Goal: Use online tool/utility: Utilize a website feature to perform a specific function

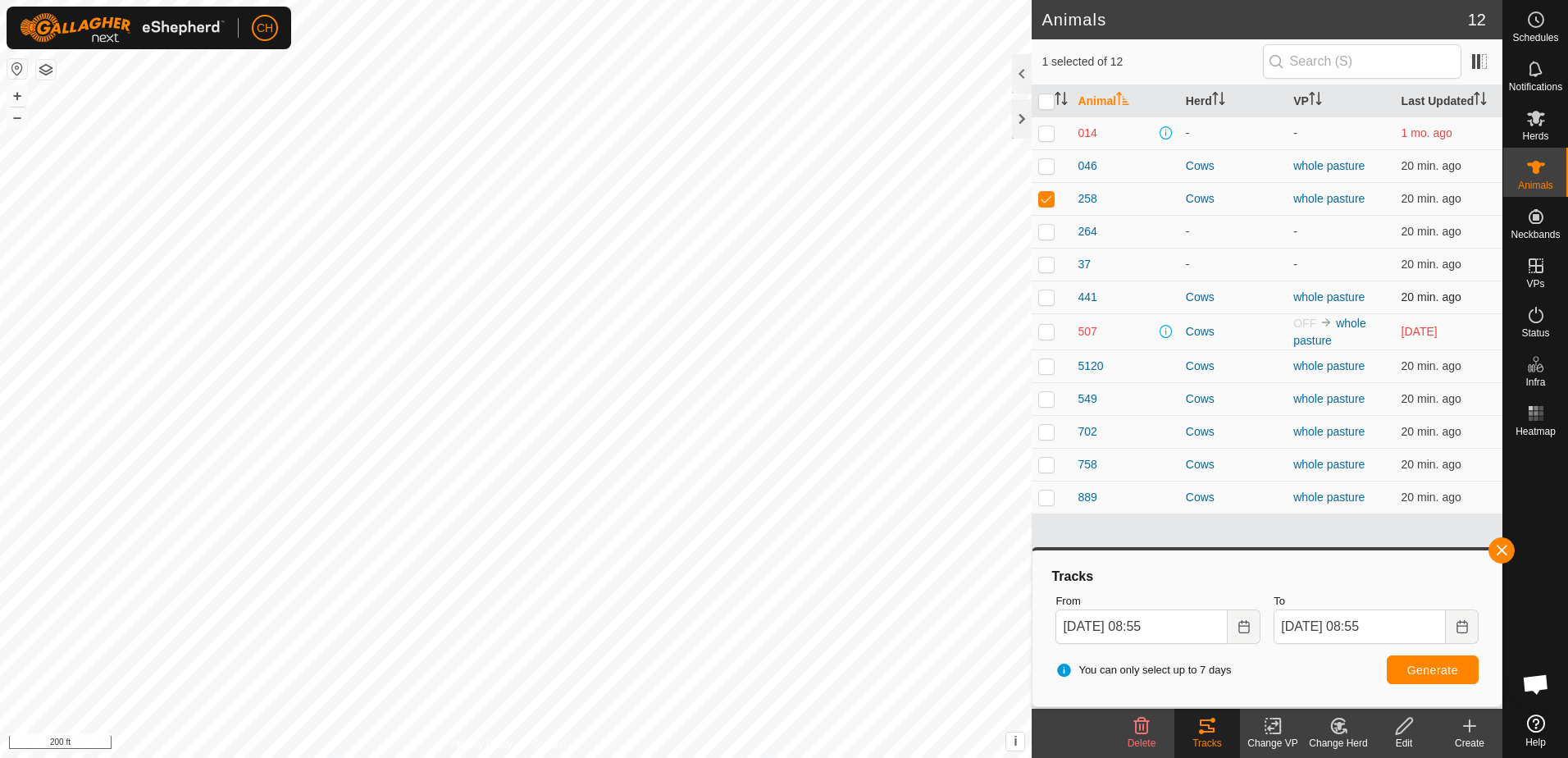
click at [1049, 299] on p-checkbox at bounding box center [1047, 296] width 17 height 13
checkbox input "true"
click at [1049, 197] on p-checkbox at bounding box center [1047, 198] width 17 height 13
checkbox input "false"
click at [1451, 674] on span "Generate" at bounding box center [1433, 670] width 51 height 13
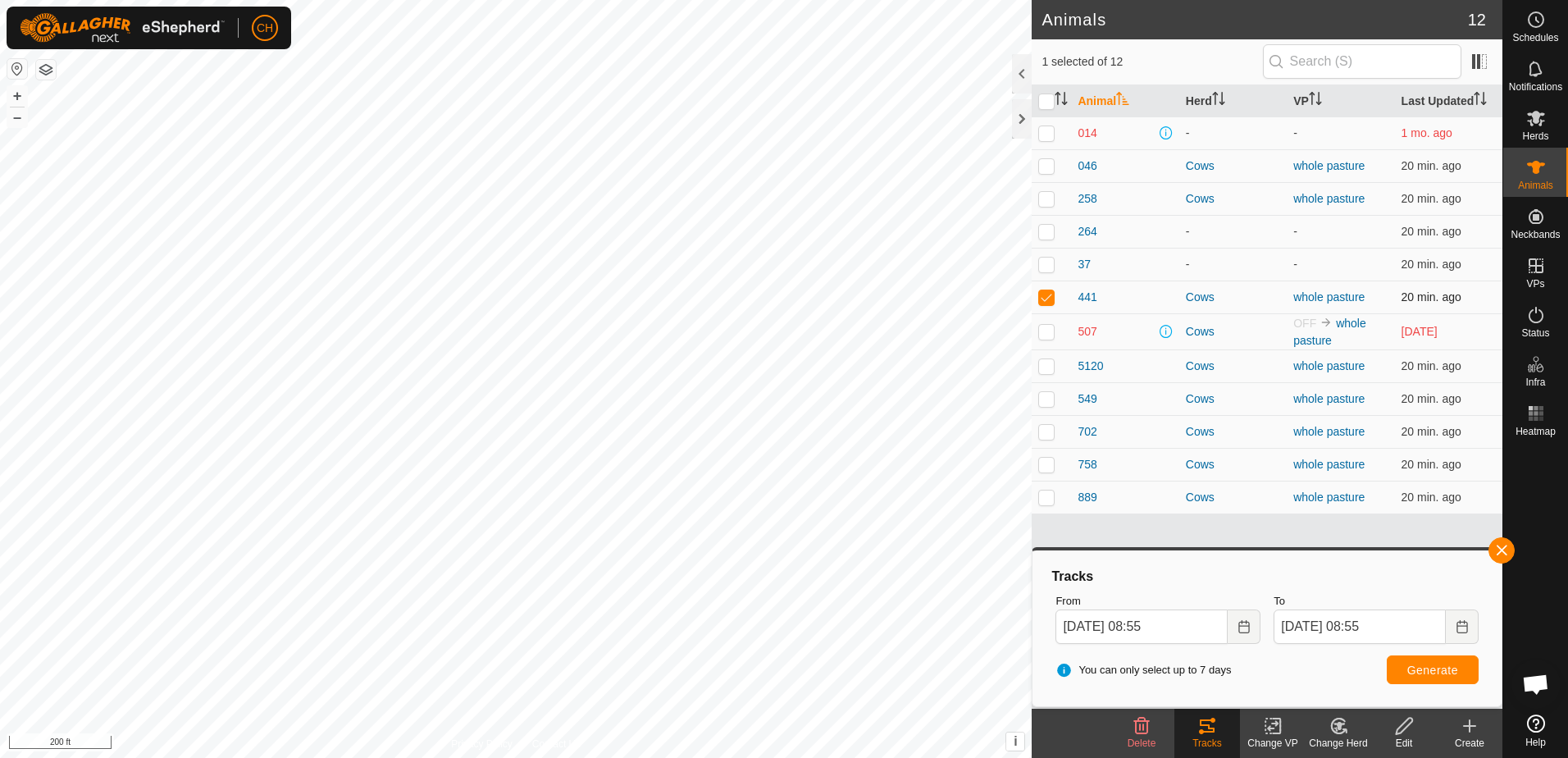
click at [1049, 297] on p-checkbox at bounding box center [1047, 296] width 17 height 13
checkbox input "false"
click at [1050, 368] on p-checkbox at bounding box center [1047, 365] width 17 height 13
click at [1451, 673] on span "Generate" at bounding box center [1433, 670] width 51 height 13
click at [1051, 363] on p-checkbox at bounding box center [1047, 365] width 17 height 13
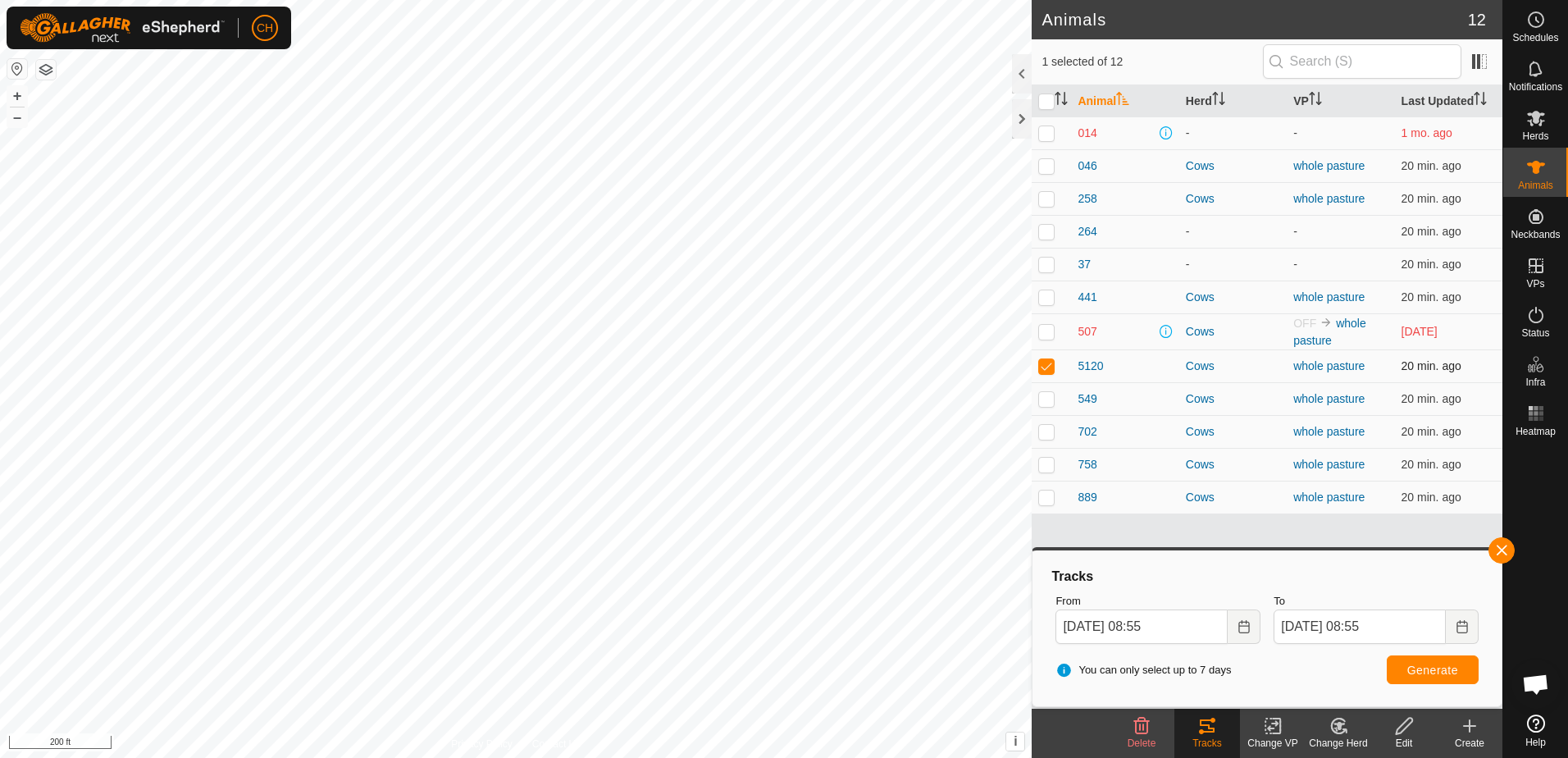
checkbox input "false"
click at [1050, 405] on p-checkbox at bounding box center [1047, 398] width 17 height 13
click at [1445, 669] on span "Generate" at bounding box center [1433, 670] width 51 height 13
click at [1046, 397] on p-checkbox at bounding box center [1047, 398] width 17 height 13
checkbox input "false"
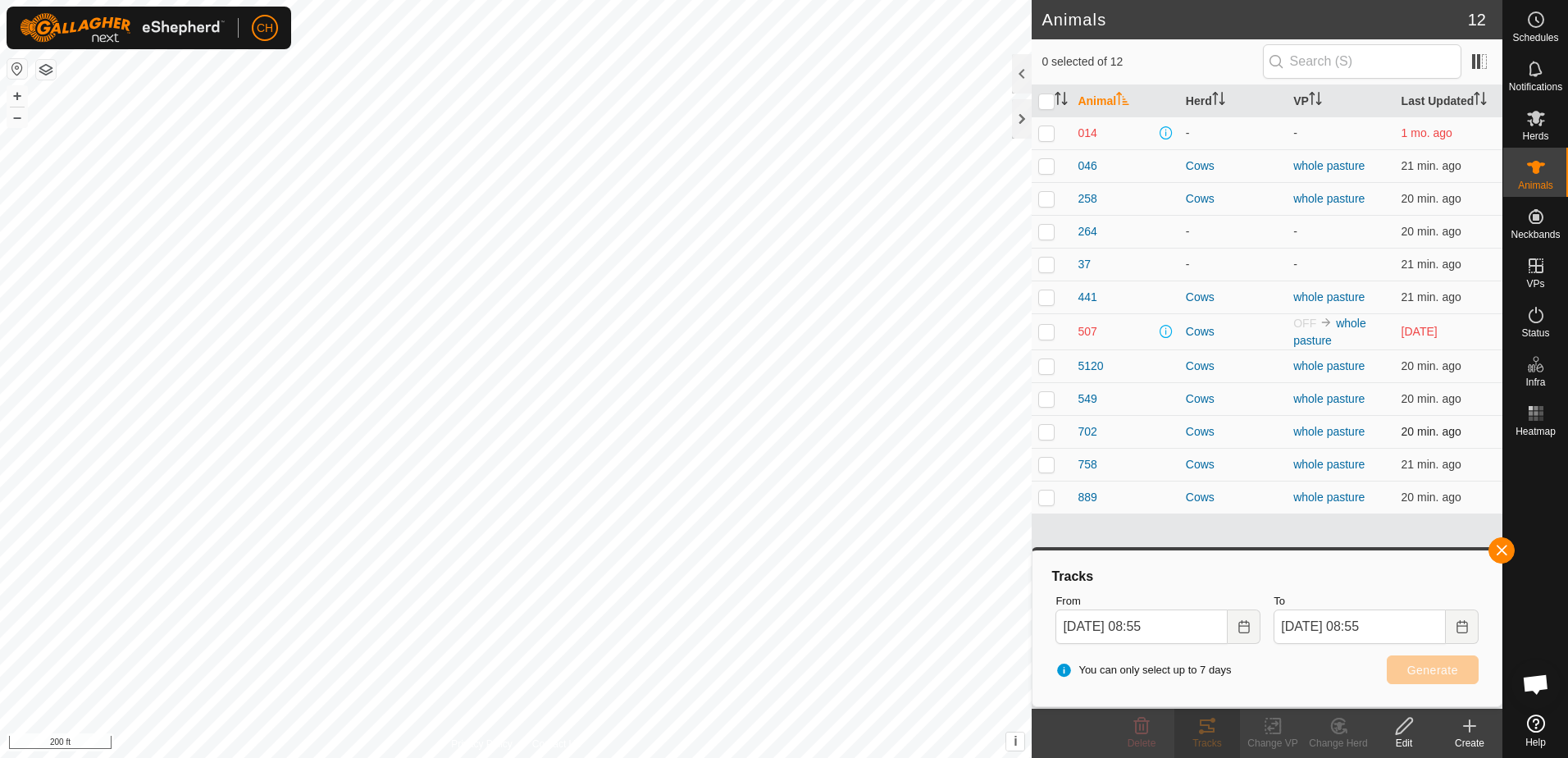
click at [1048, 435] on p-checkbox at bounding box center [1047, 431] width 17 height 13
click at [1435, 670] on span "Generate" at bounding box center [1433, 670] width 51 height 13
click at [1050, 435] on p-checkbox at bounding box center [1047, 431] width 17 height 13
checkbox input "false"
click at [1048, 466] on p-checkbox at bounding box center [1047, 463] width 17 height 13
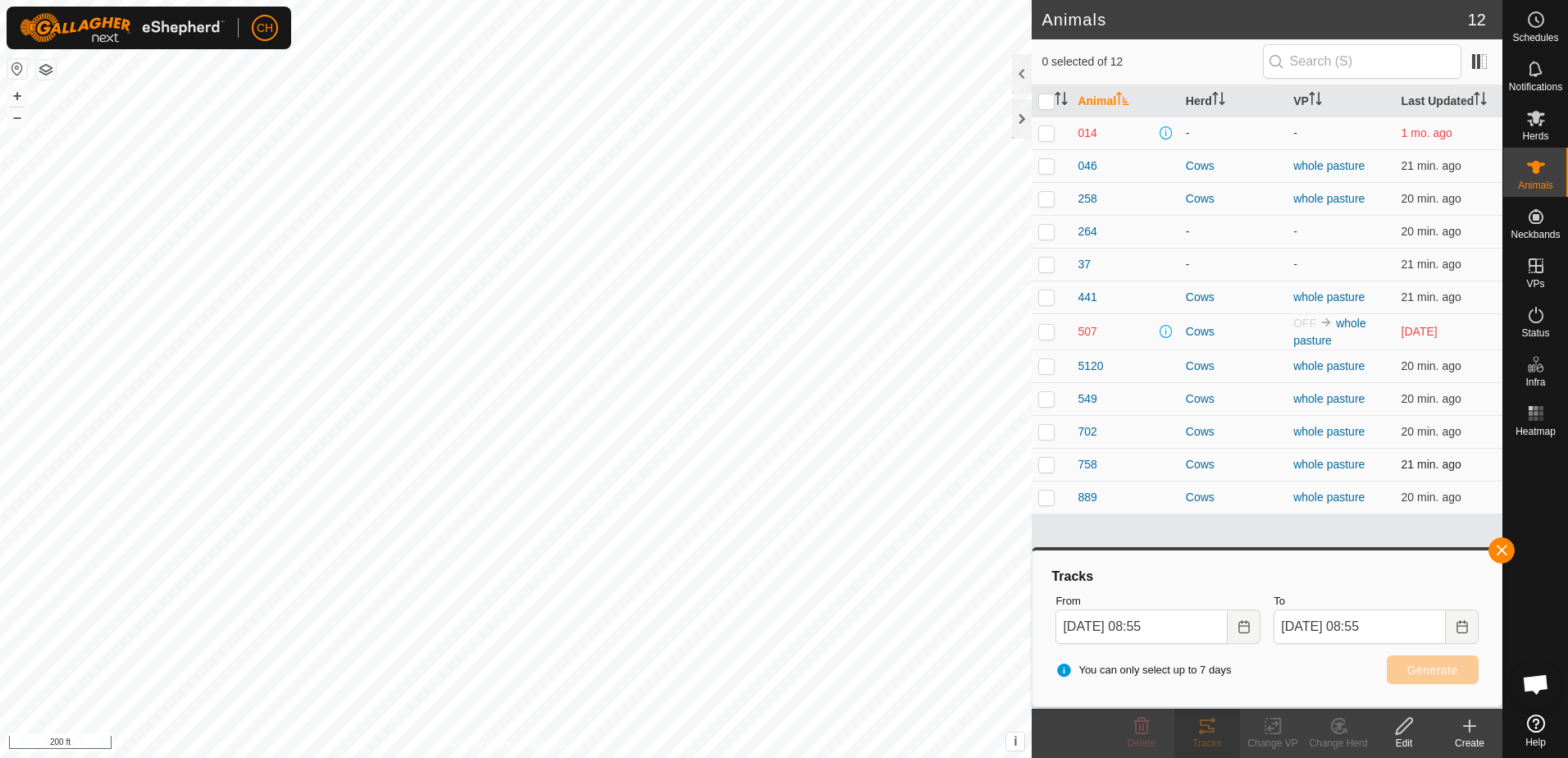
checkbox input "true"
click at [1429, 669] on span "Generate" at bounding box center [1433, 670] width 51 height 13
click at [1053, 496] on p-checkbox at bounding box center [1047, 496] width 17 height 13
checkbox input "true"
click at [1050, 463] on p-checkbox at bounding box center [1047, 463] width 17 height 13
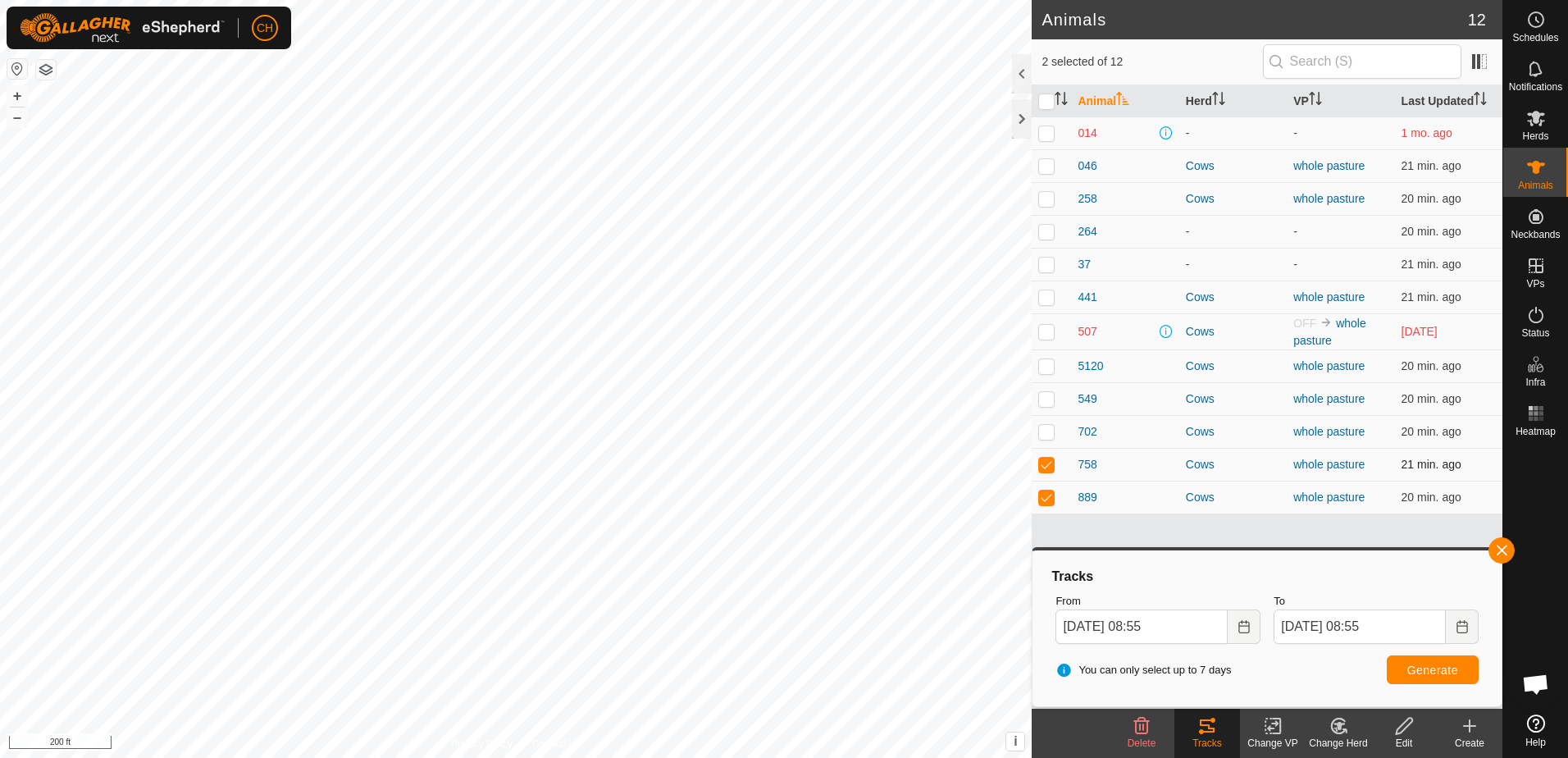
checkbox input "false"
click at [1443, 669] on span "Generate" at bounding box center [1433, 670] width 51 height 13
